Goal: Find contact information: Find contact information

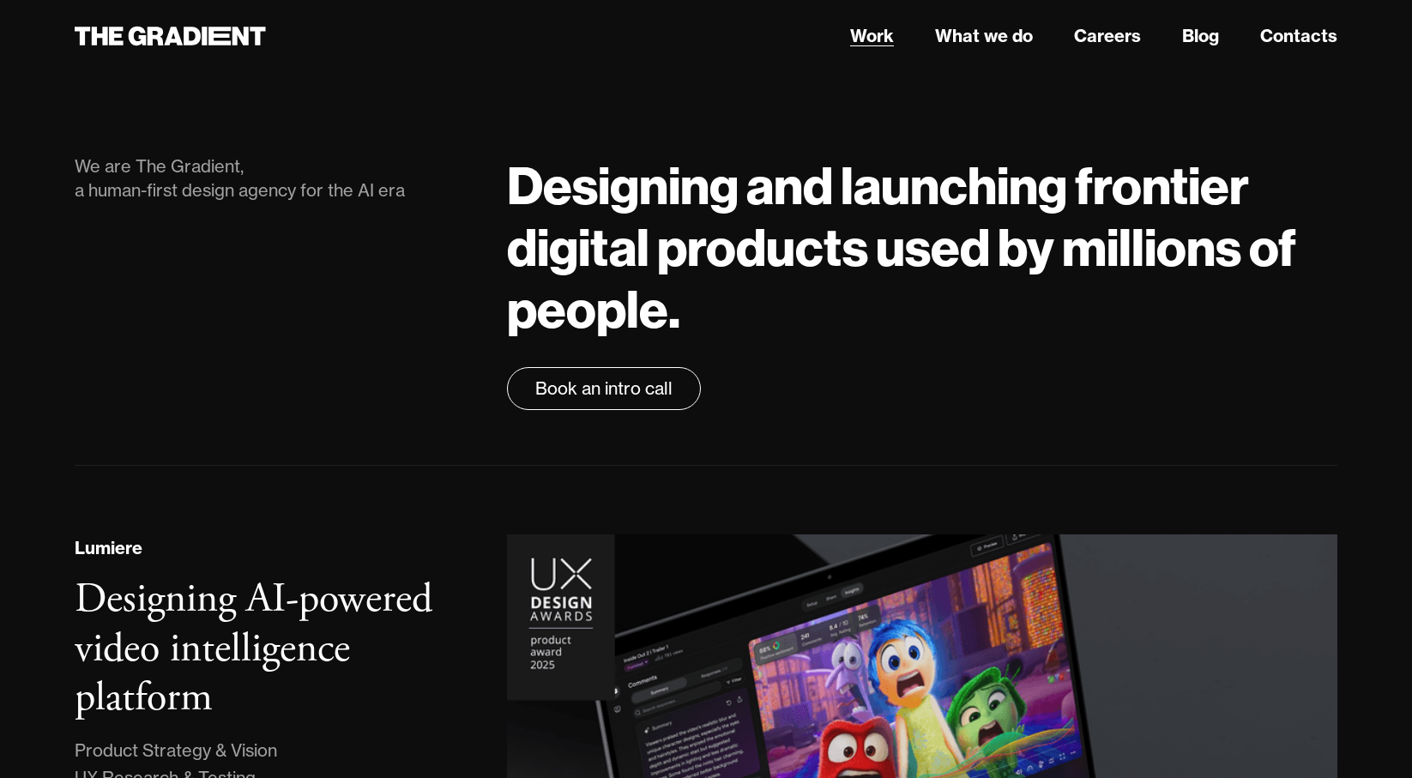
click at [879, 38] on link "Work" at bounding box center [872, 36] width 44 height 26
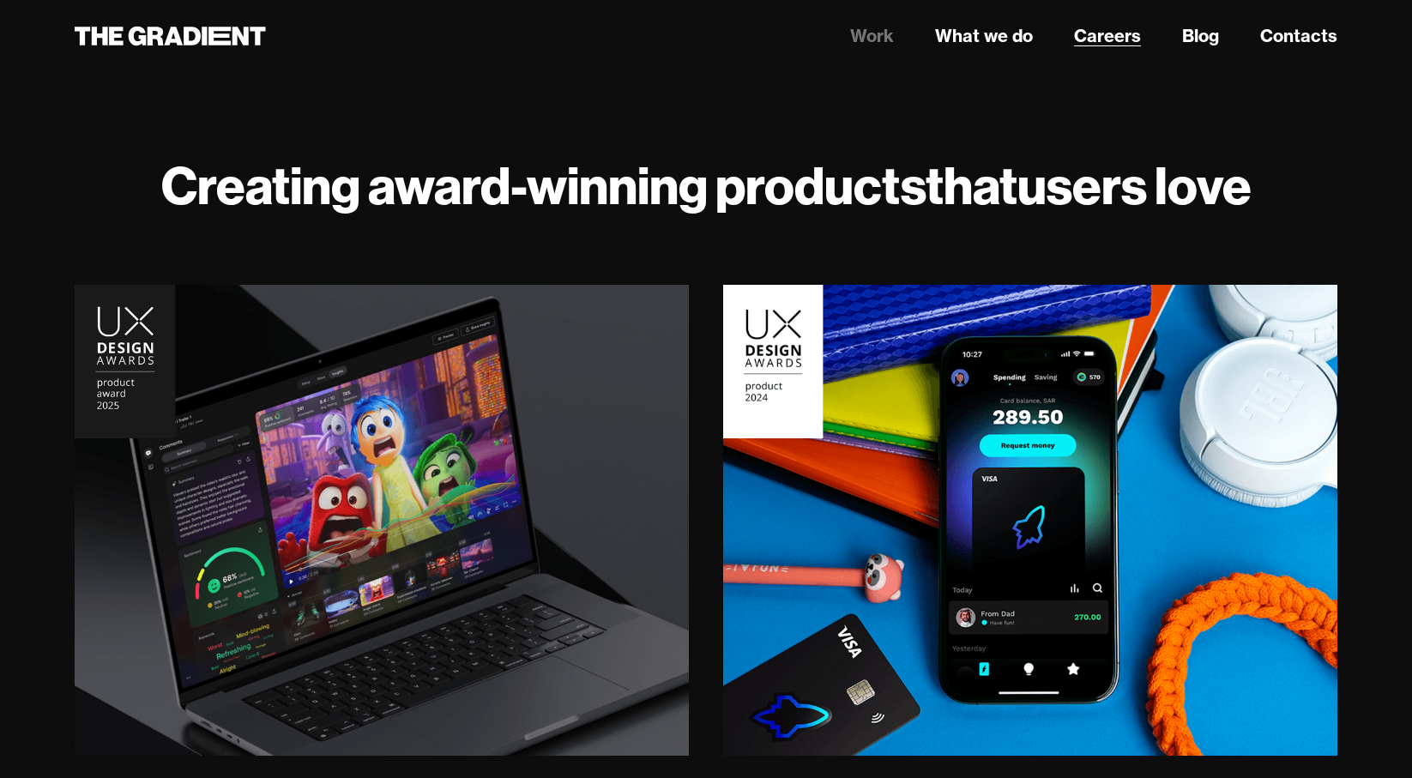
click at [1094, 37] on link "Careers" at bounding box center [1107, 36] width 67 height 26
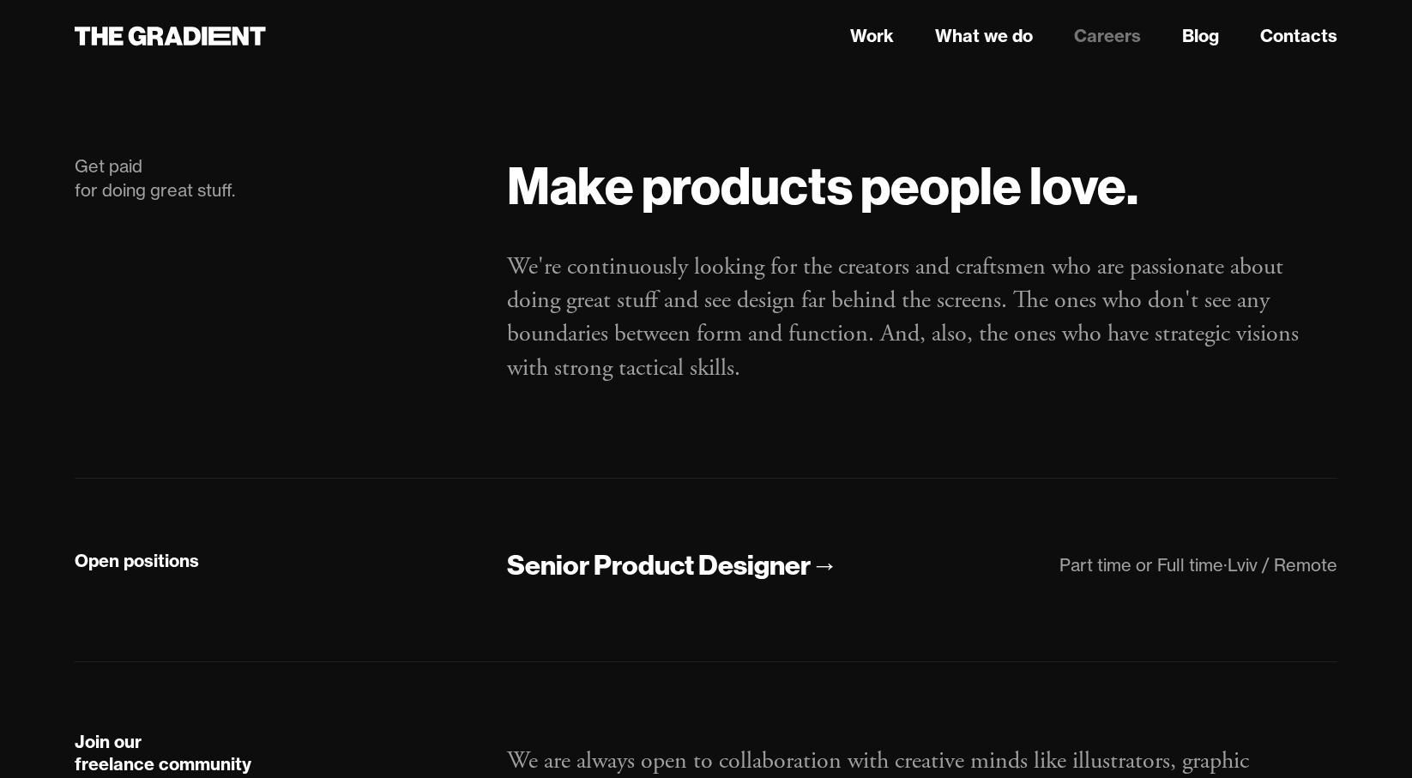
scroll to position [206, 0]
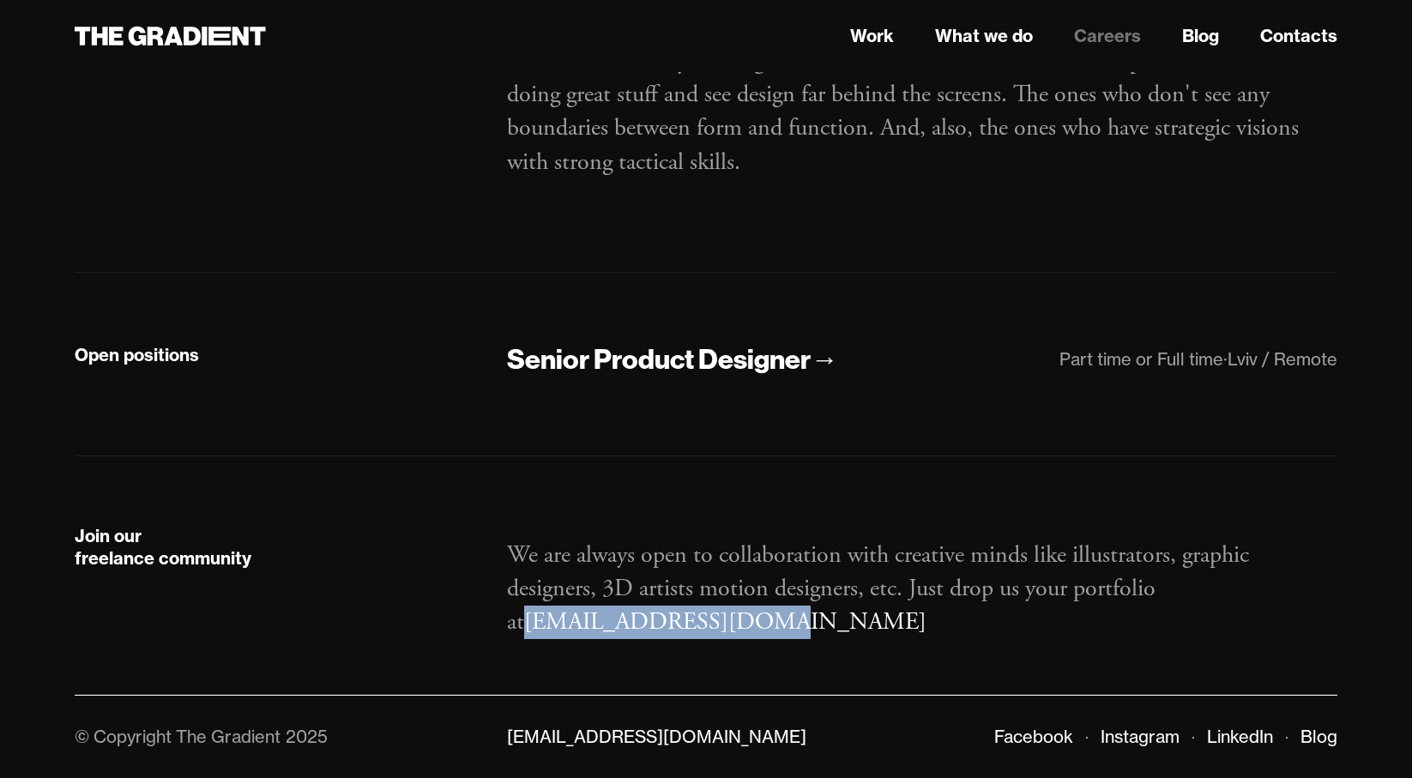
drag, startPoint x: 497, startPoint y: 620, endPoint x: 763, endPoint y: 640, distance: 266.7
click at [763, 640] on div "Join our freelance community We are always open to collaboration with creative …" at bounding box center [706, 575] width 1263 height 239
copy link "work@thegradient.com"
click at [186, 37] on icon at bounding box center [192, 36] width 17 height 19
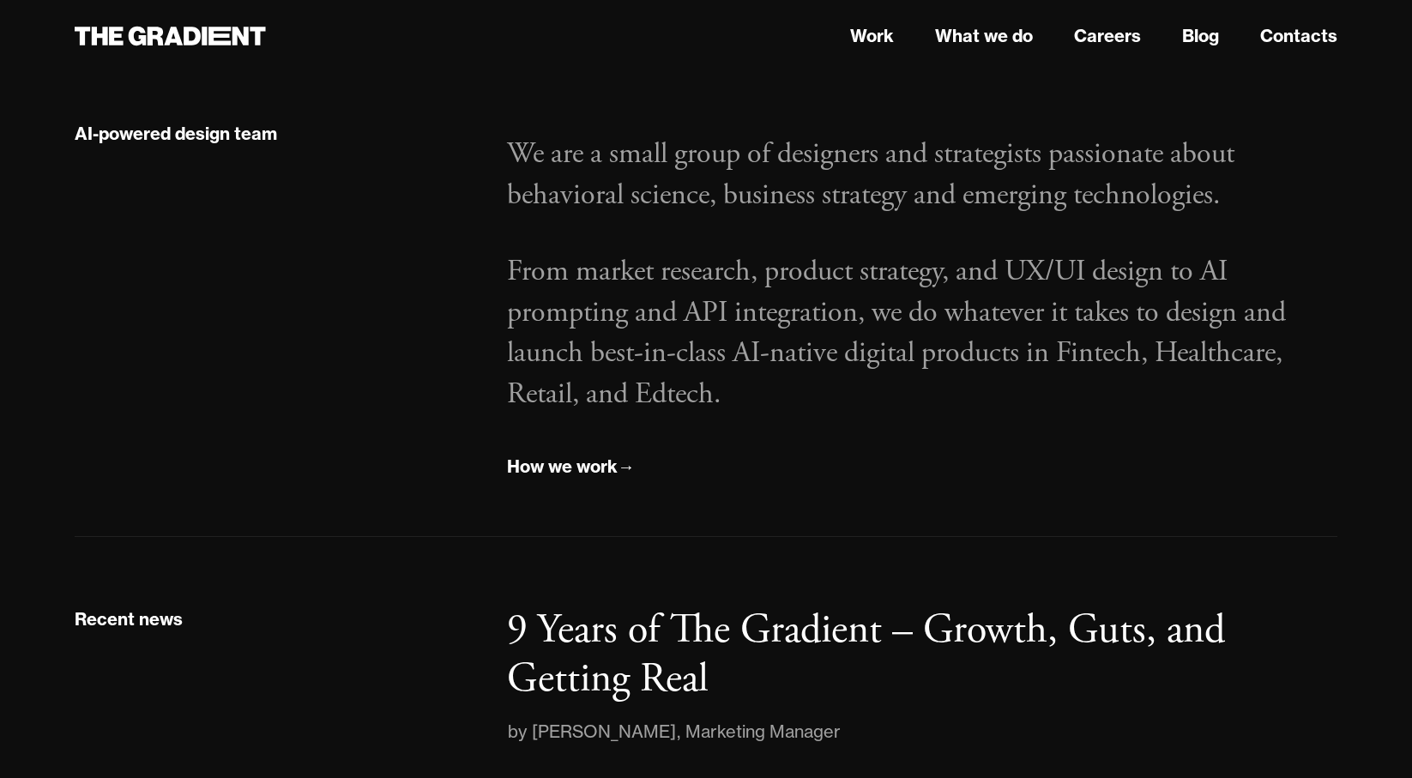
scroll to position [2510, 0]
